Goal: Check status: Check status

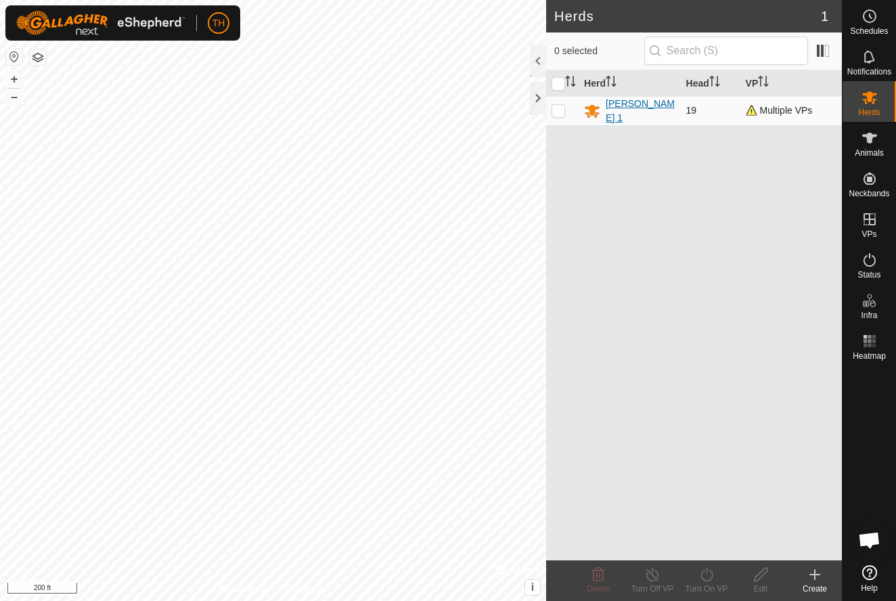
click at [626, 112] on div "[PERSON_NAME] 1" at bounding box center [640, 111] width 69 height 28
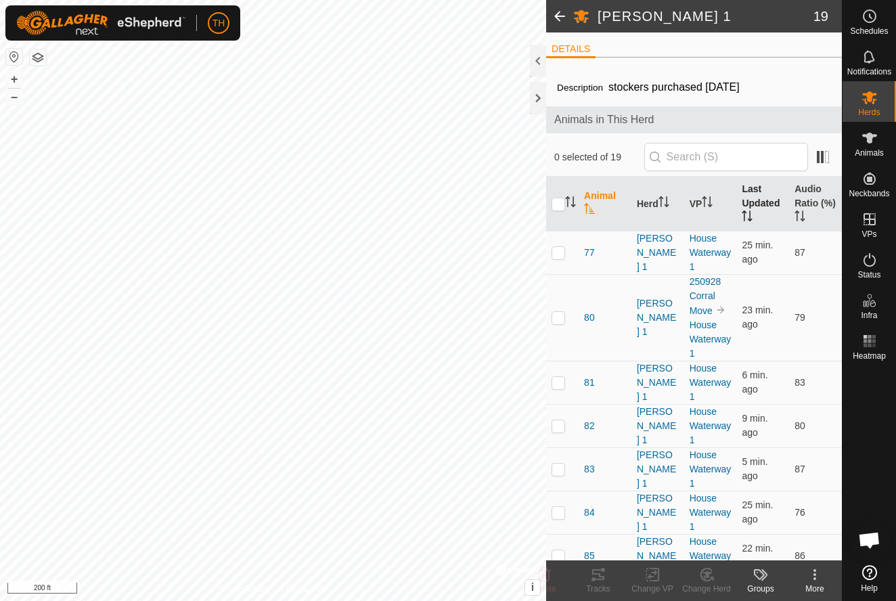
click at [755, 191] on th "Last Updated" at bounding box center [762, 204] width 53 height 55
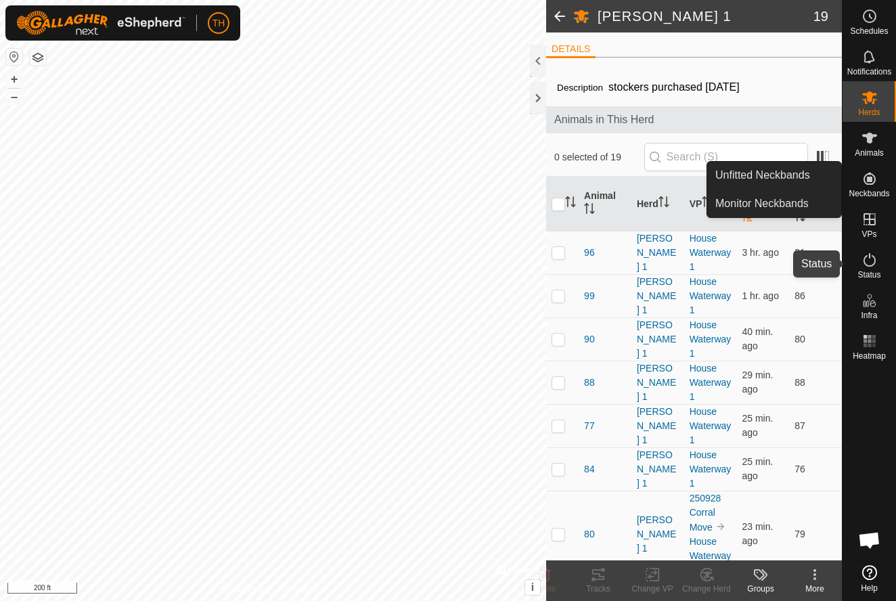
click at [870, 267] on icon at bounding box center [870, 260] width 16 height 16
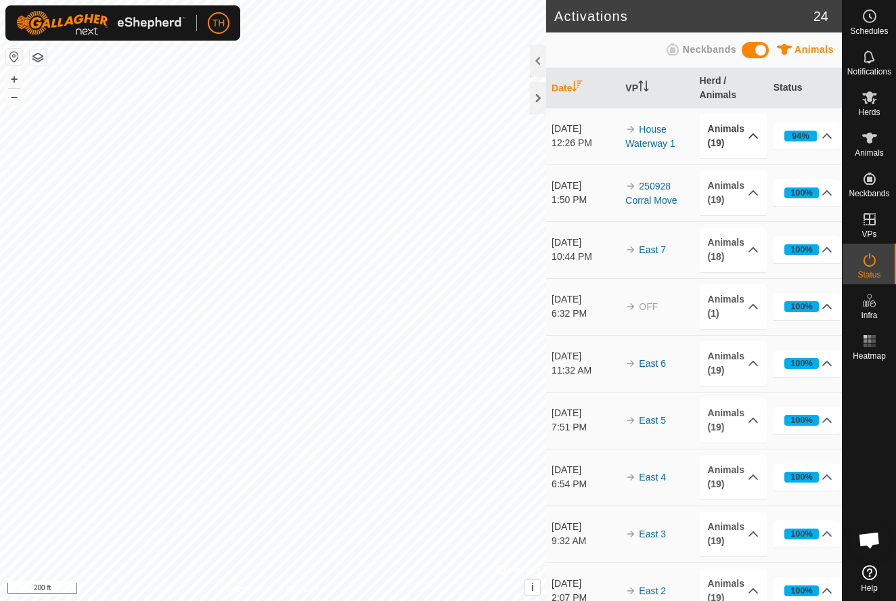
click at [726, 135] on p-accordion-header "Animals (19)" at bounding box center [734, 136] width 68 height 45
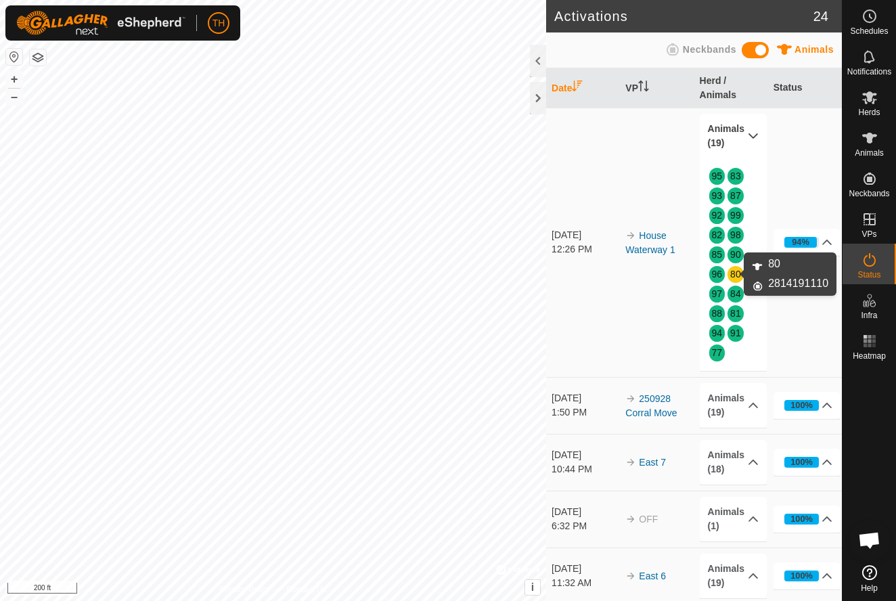
click at [736, 273] on link "80" at bounding box center [735, 274] width 11 height 11
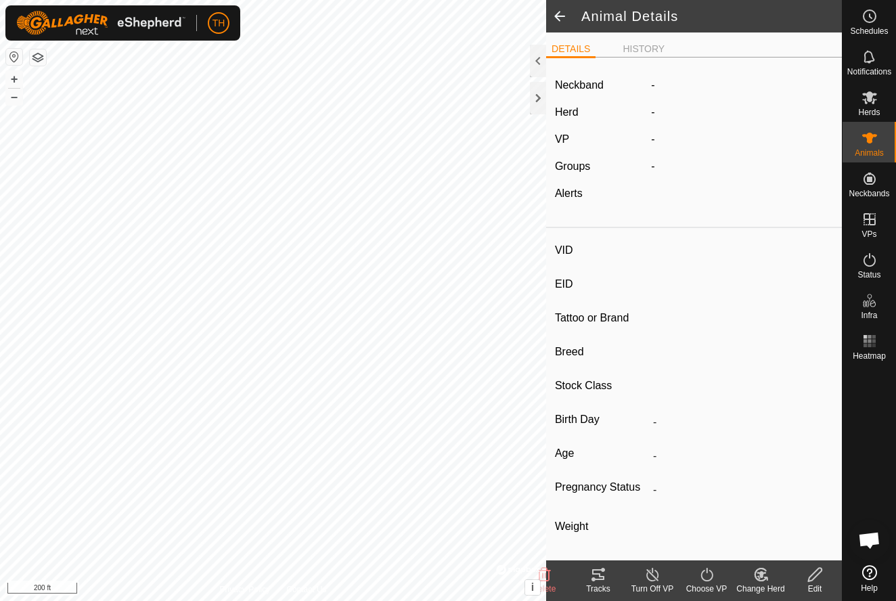
type input "80"
type input "-"
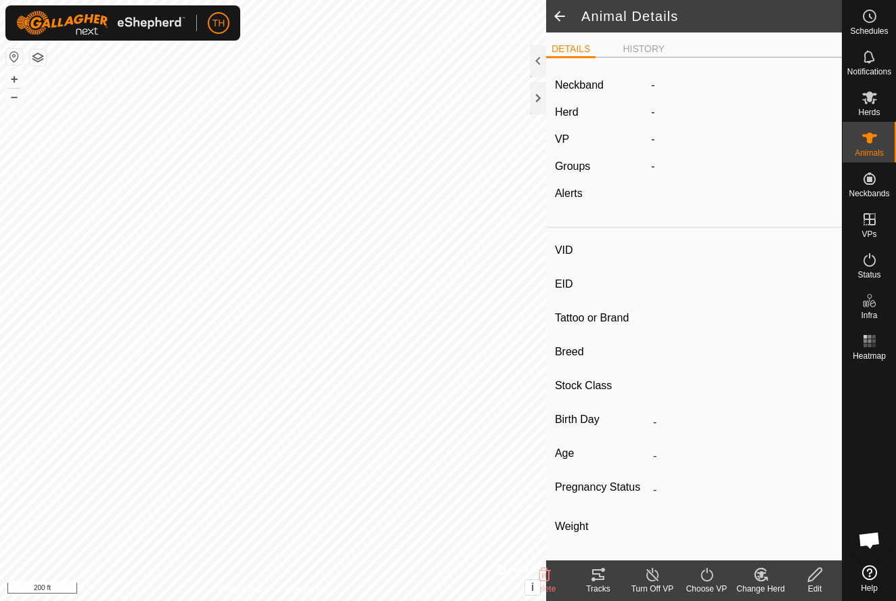
type input "0 kg"
type input "-"
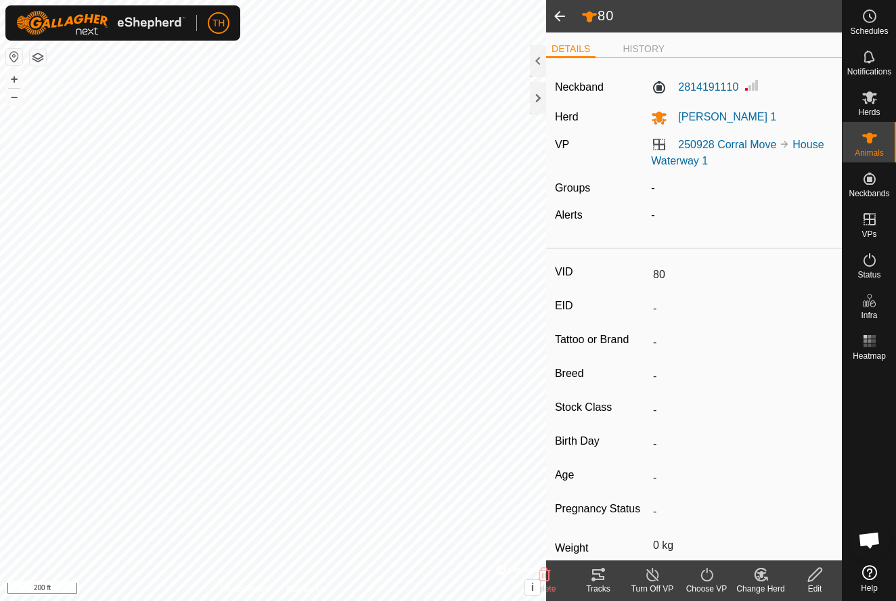
click at [559, 18] on span at bounding box center [559, 16] width 27 height 32
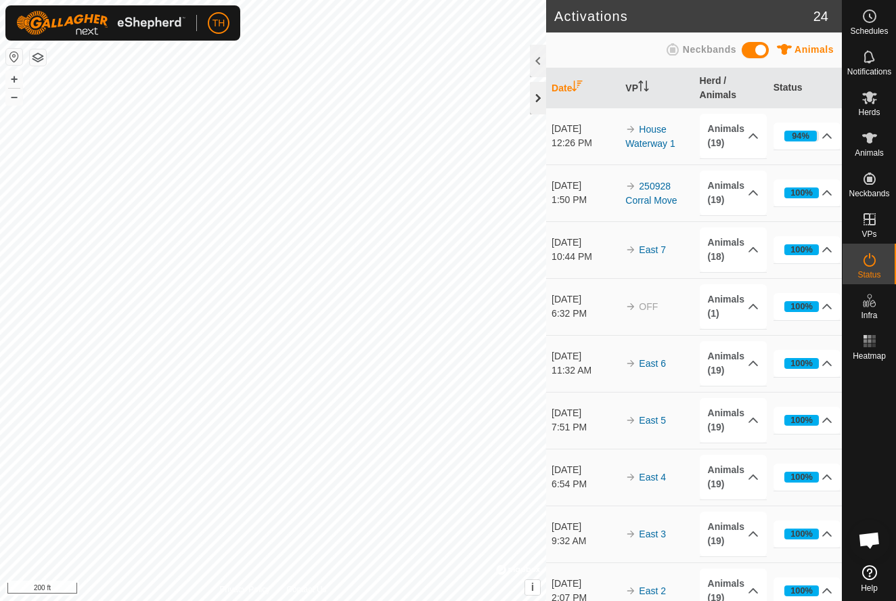
click at [539, 102] on div at bounding box center [538, 98] width 16 height 32
